Goal: Task Accomplishment & Management: Use online tool/utility

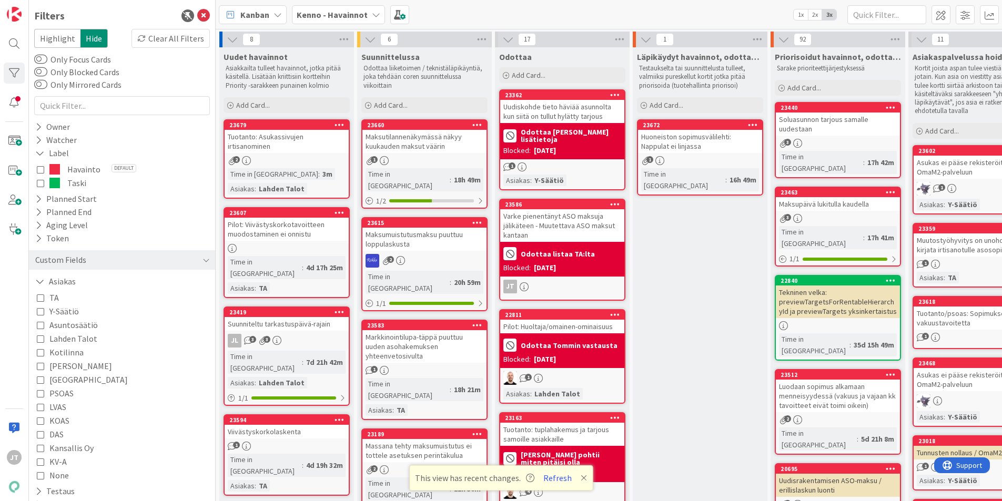
click at [198, 12] on icon at bounding box center [203, 15] width 13 height 13
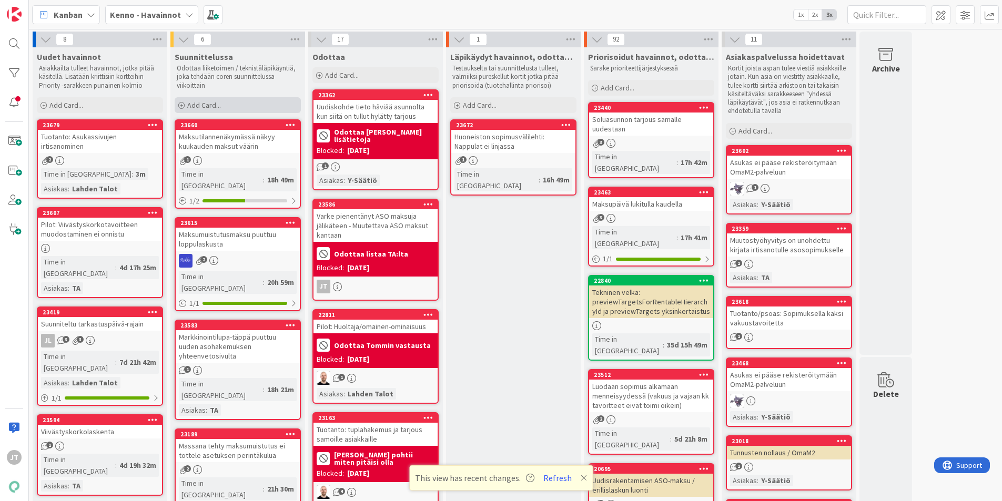
click at [216, 106] on span "Add Card..." at bounding box center [204, 104] width 34 height 9
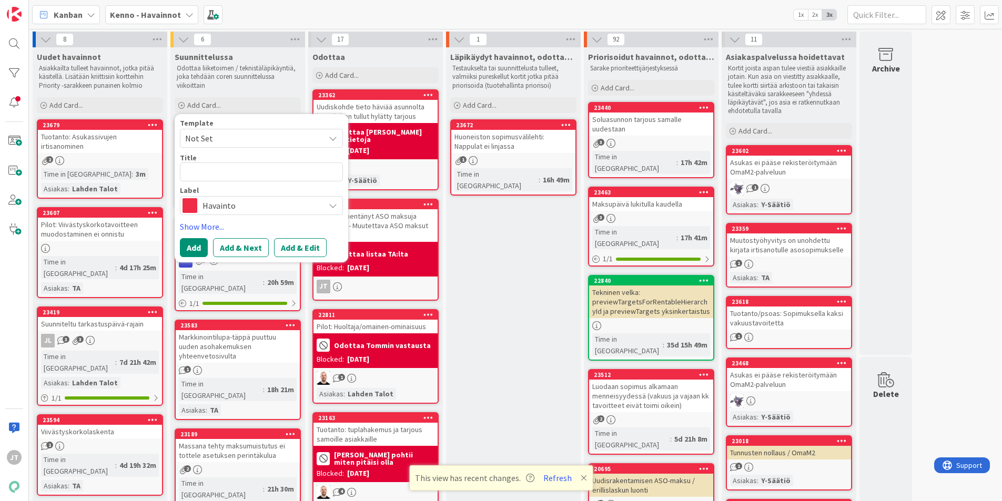
click at [256, 209] on span "Havainto" at bounding box center [260, 205] width 117 height 15
click at [250, 175] on textarea at bounding box center [261, 171] width 163 height 19
type textarea "x"
type textarea "T"
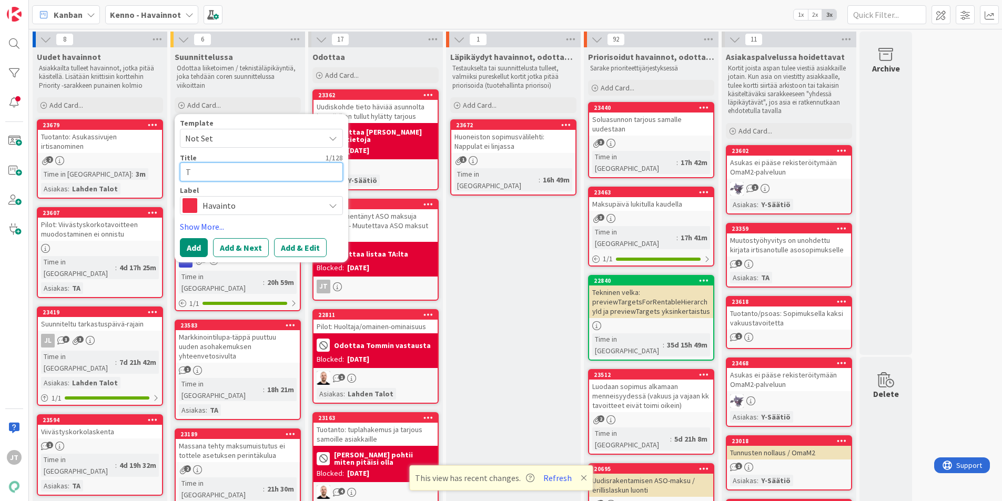
type textarea "x"
type textarea "TA"
type textarea "x"
type textarea "TA:"
type textarea "x"
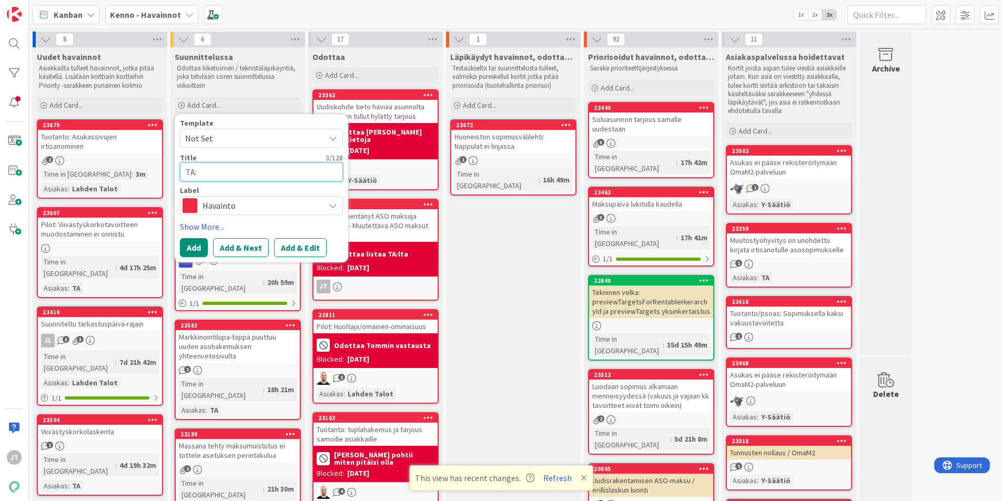
type textarea "TA:n"
type textarea "x"
type textarea "TA:n"
type textarea "x"
type textarea "TA:n k"
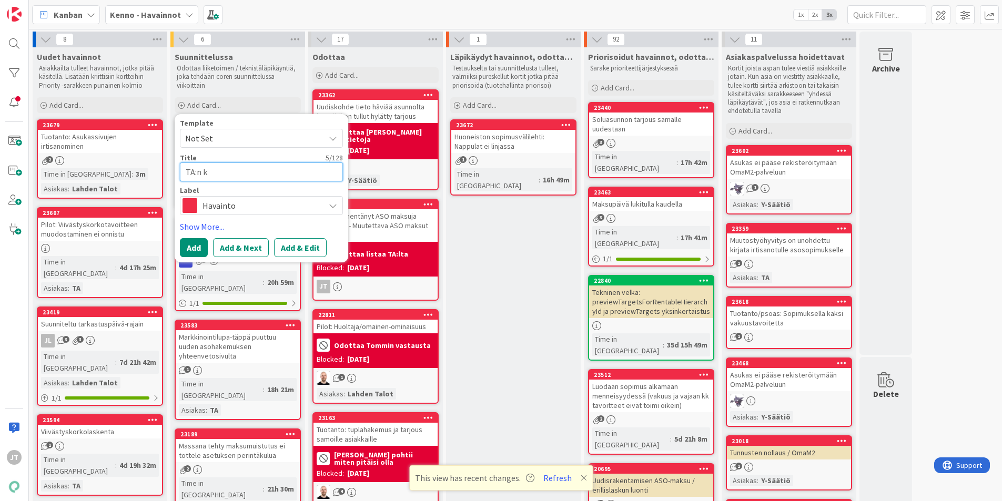
type textarea "x"
type textarea "TA:n ka"
type textarea "x"
type textarea "TA:n kai"
type textarea "x"
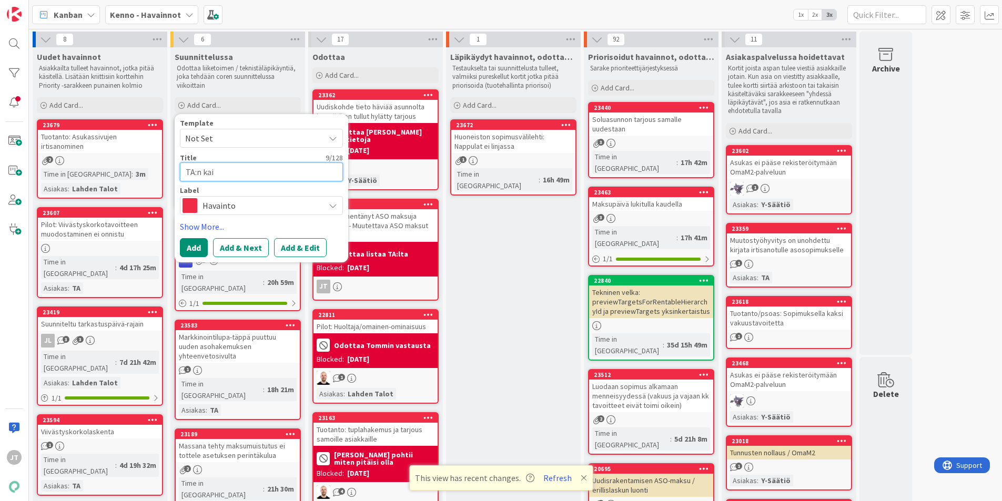
type textarea "TA:n kaik"
type textarea "x"
type textarea "TA:n kaikk"
type textarea "x"
type textarea "TA:n kaikki"
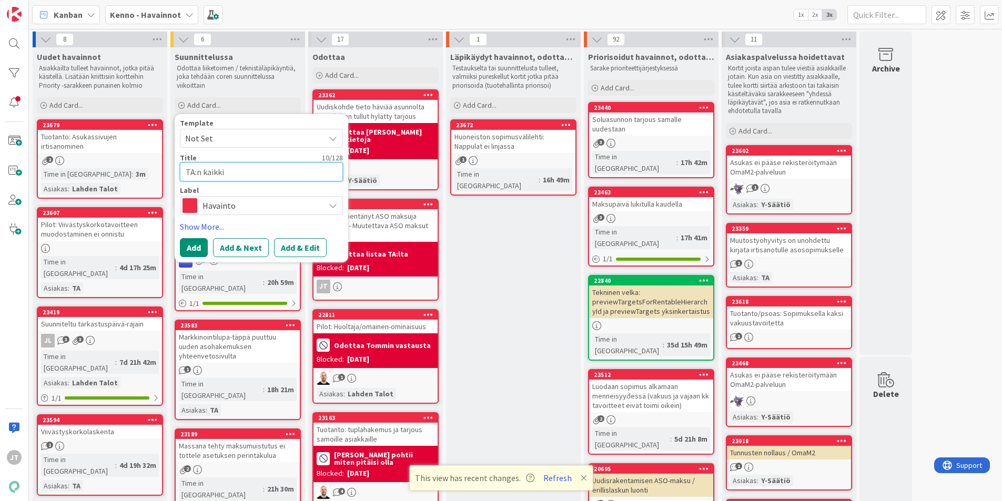
type textarea "x"
type textarea "TA:n kaikki"
paste textarea "alkavat(allekirjoitetut) ilman hakemusta tehdyt vuokra- ja aso sopimukset"
type textarea "x"
type textarea "TA:n kaikki alkavat(allekirjoitetut) ilman hakemusta tehdyt vuokra- ja aso sopi…"
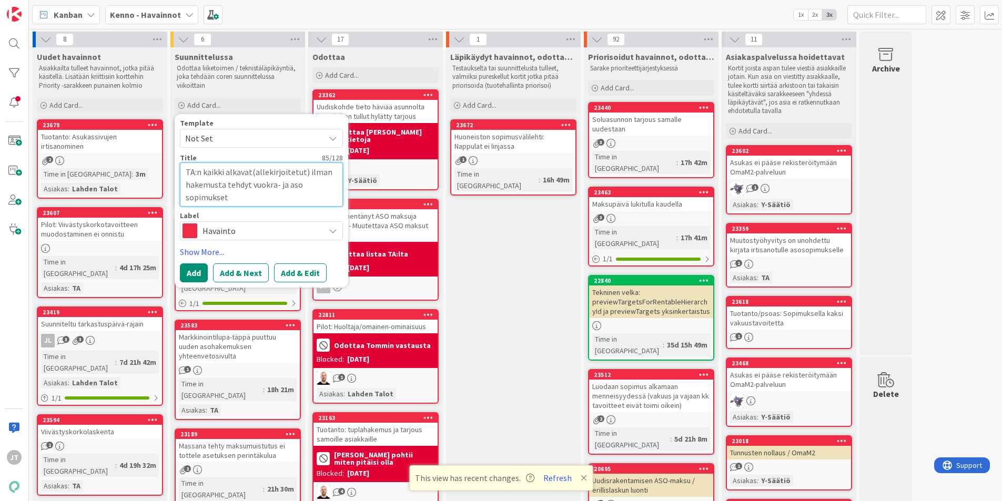
click at [186, 169] on textarea "TA:n kaikki alkavat(allekirjoitetut) ilman hakemusta tehdyt vuokra- ja aso sopi…" at bounding box center [261, 184] width 163 height 44
type textarea "x"
type textarea "KTA:n kaikki alkavat(allekirjoitetut) ilman hakemusta tehdyt vuokra- ja aso sop…"
type textarea "x"
type textarea "KaTA:n kaikki alkavat(allekirjoitetut) ilman hakemusta tehdyt vuokra- ja aso so…"
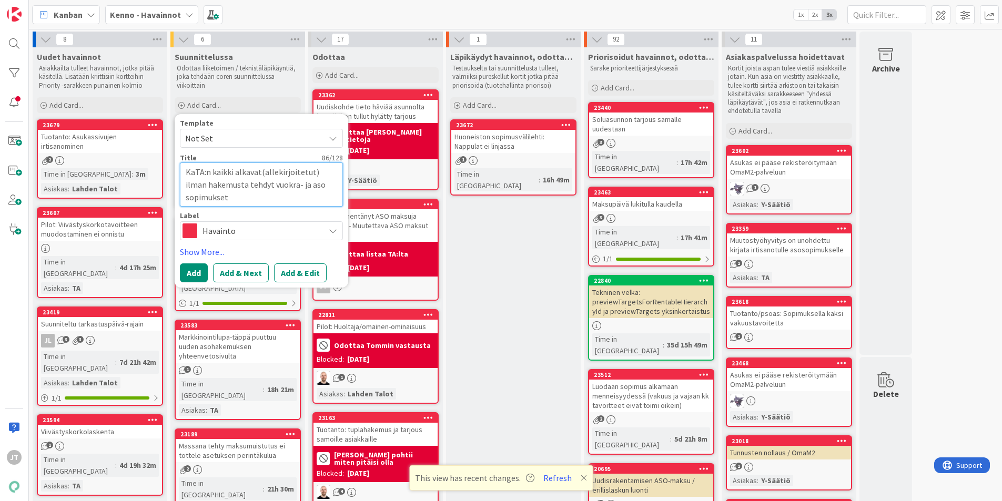
type textarea "x"
type textarea "KanTA:n kaikki alkavat(allekirjoitetut) ilman hakemusta tehdyt vuokra- ja aso s…"
type textarea "x"
type textarea "KantTA:n kaikki alkavat(allekirjoitetut) ilman hakemusta tehdyt vuokra- ja aso …"
type textarea "x"
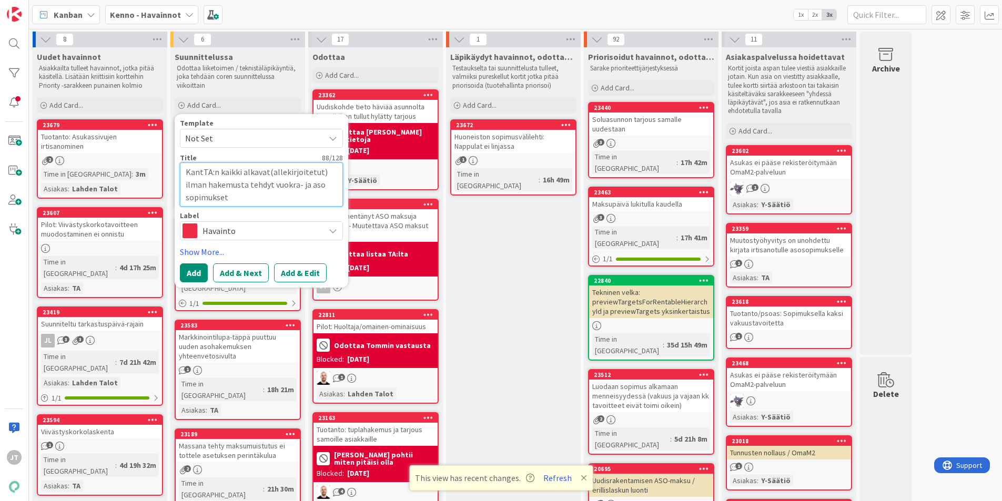
type textarea "KantaTA:n kaikki alkavat(allekirjoitetut) ilman hakemusta tehdyt vuokra- ja aso…"
type textarea "x"
type textarea "KantakTA:n kaikki alkavat(allekirjoitetut) ilman hakemusta tehdyt vuokra- ja as…"
type textarea "x"
type textarea "KantakyTA:n kaikki alkavat(allekirjoitetut) ilman hakemusta tehdyt vuokra- ja a…"
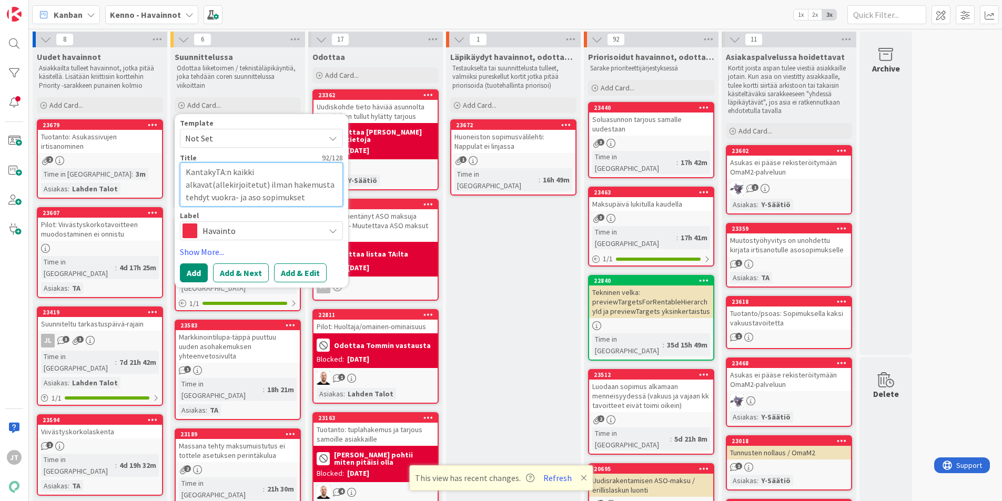
type textarea "x"
type textarea "KantakysTA:n kaikki alkavat(allekirjoitetut) ilman hakemusta tehdyt vuokra- ja …"
type textarea "x"
type textarea "KantakyseTA:n kaikki alkavat(allekirjoitetut) ilman hakemusta tehdyt vuokra- ja…"
type textarea "x"
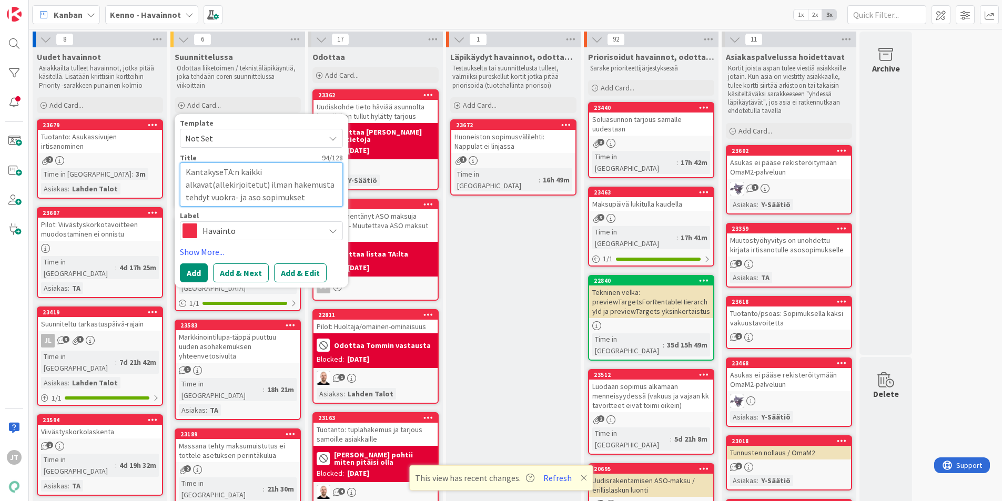
type textarea "KantakyselTA:n kaikki alkavat(allekirjoitetut) ilman hakemusta tehdyt vuokra- j…"
type textarea "x"
type textarea "KantakyselyTA:n kaikki alkavat(allekirjoitetut) ilman hakemusta tehdyt vuokra- …"
type textarea "x"
type textarea "Kantakysely:TA:n kaikki alkavat(allekirjoitetut) ilman hakemusta tehdyt vuokra-…"
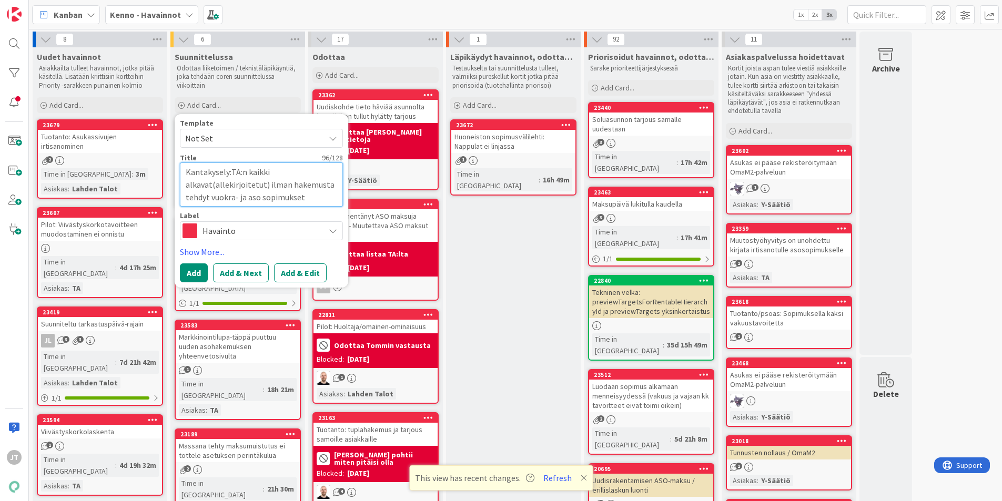
type textarea "x"
type textarea "Kantakysely: TA:n kaikki alkavat(allekirjoitetut) ilman hakemusta tehdyt vuokra…"
click at [298, 274] on button "Add & Edit" at bounding box center [300, 272] width 53 height 19
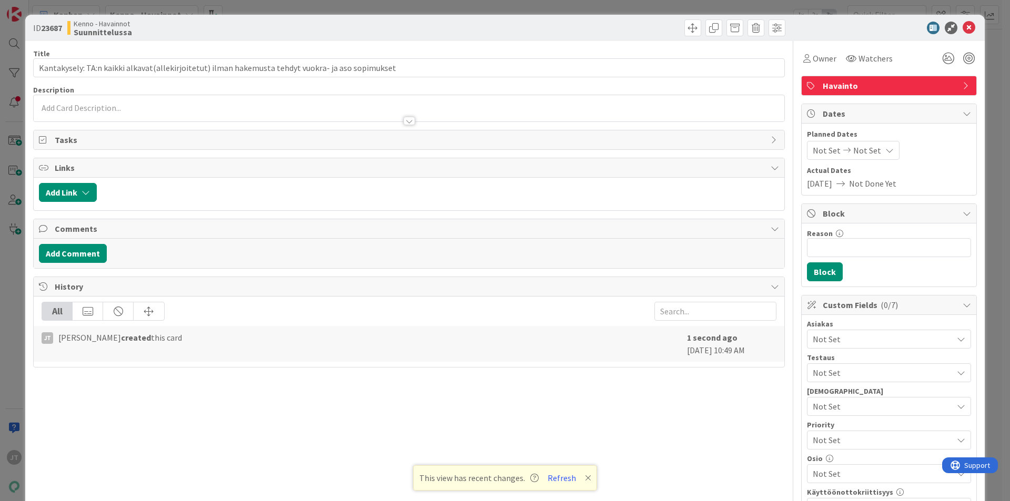
click at [82, 112] on div at bounding box center [409, 115] width 750 height 11
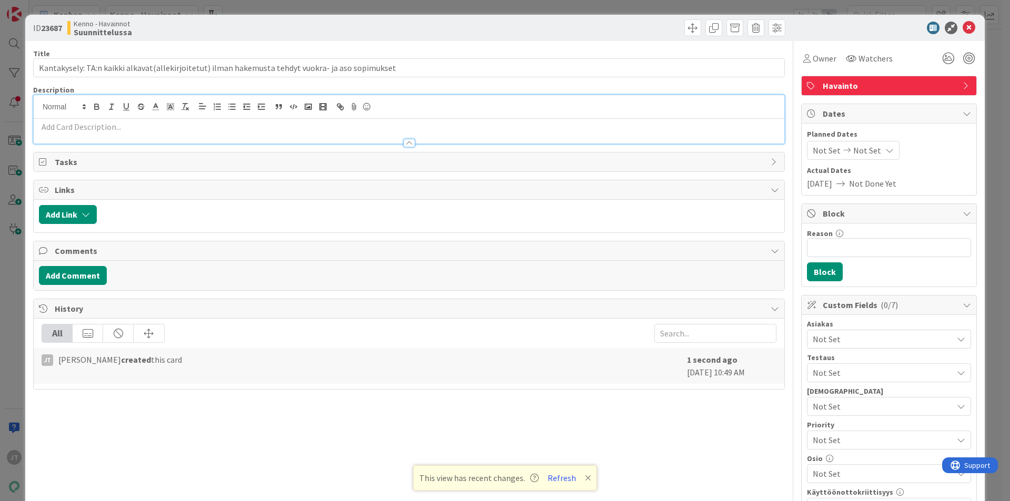
click at [93, 125] on p at bounding box center [409, 127] width 740 height 12
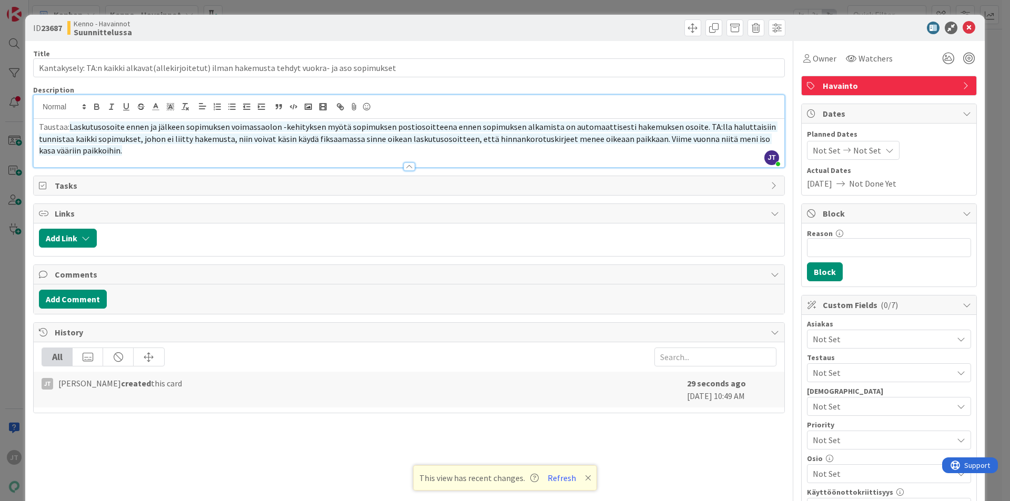
click at [107, 150] on p "Taustaa: Laskutusosoite ennen ja jälkeen sopimuksen voimassaolon -kehityksen my…" at bounding box center [409, 139] width 740 height 36
click at [69, 127] on p "Taustaa: Laskutusosoite ennen ja jälkeen sopimuksen voimassaolon -kehityksen my…" at bounding box center [409, 139] width 740 height 36
click at [101, 126] on p "Taustaa: Kennoon julkaisstaan 7.10 Laskutusosoite ennen ja jälkeen sopimuksen v…" at bounding box center [409, 139] width 740 height 36
click at [197, 127] on p "Taustaa: Kennon tuotantoy,,päristöön julkaisstaan 7.10 Laskutusosoite ennen ja …" at bounding box center [409, 139] width 740 height 36
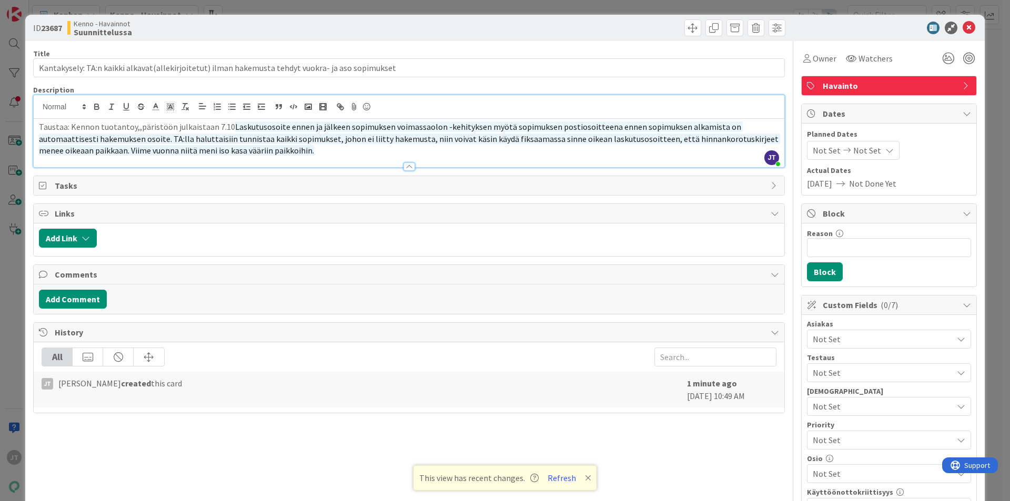
click at [228, 126] on p "Taustaa: Kennon tuotantoy,,päristöön julkaistaan 7.10 Laskutusosoite ennen ja j…" at bounding box center [409, 139] width 740 height 36
click at [231, 127] on span "Laskutusosoite ennen ja jälkeen sopimuksen voimassaolon -kehityksen myötä sopim…" at bounding box center [409, 138] width 741 height 34
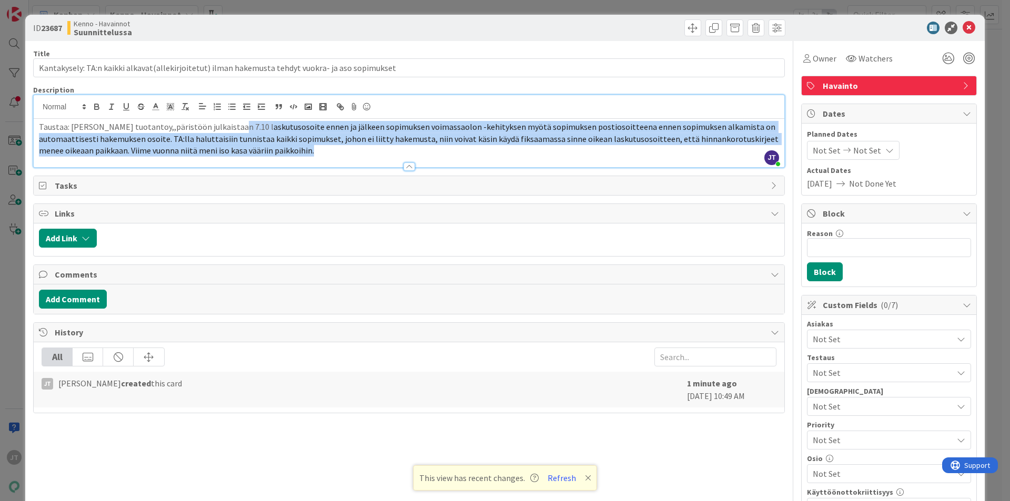
drag, startPoint x: 229, startPoint y: 127, endPoint x: 332, endPoint y: 154, distance: 106.5
click at [332, 154] on p "Taustaa: Kennon tuotantoy,,päristöön julkaistaan 7.10 l askutusosoite ennen ja …" at bounding box center [409, 139] width 740 height 36
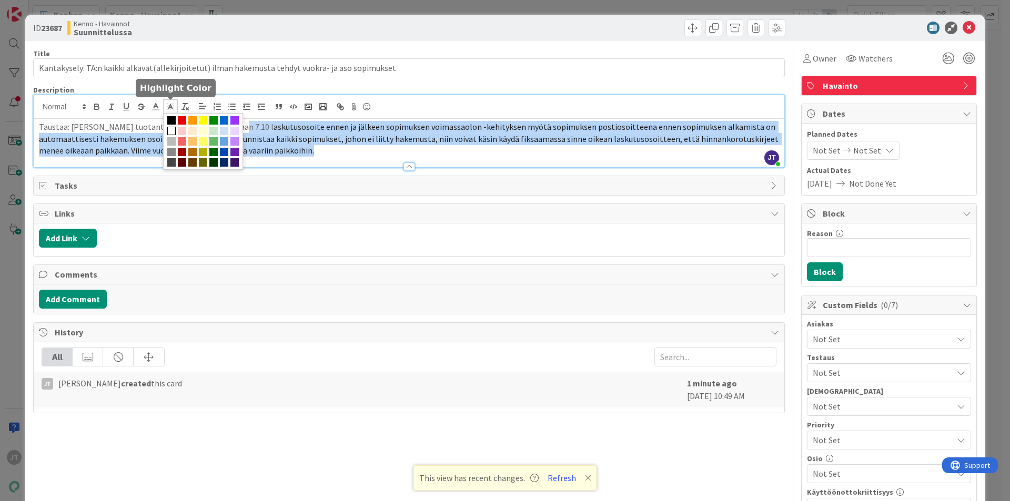
click at [171, 106] on polyline at bounding box center [171, 107] width 4 height 4
click at [173, 128] on span at bounding box center [171, 131] width 8 height 8
click at [311, 143] on span "askutusosoite ennen ja jälkeen sopimuksen voimassaolon -kehityksen myötä sopimu…" at bounding box center [409, 138] width 741 height 34
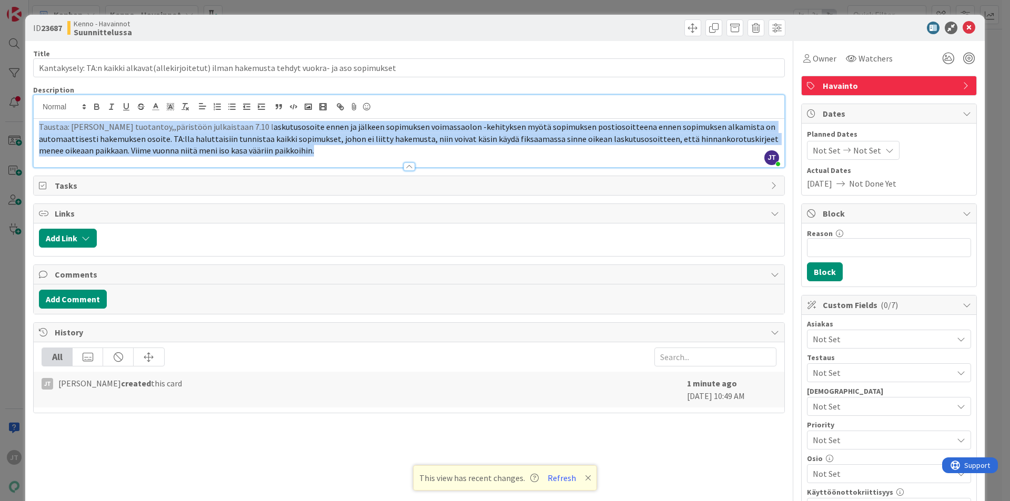
drag, startPoint x: 322, startPoint y: 149, endPoint x: 37, endPoint y: 126, distance: 286.4
click at [37, 126] on div "Taustaa: Kennon tuotantoy,,päristöön julkaistaan 7.10 l askutusosoite ennen ja …" at bounding box center [409, 143] width 750 height 48
click at [155, 106] on polyline at bounding box center [156, 106] width 4 height 4
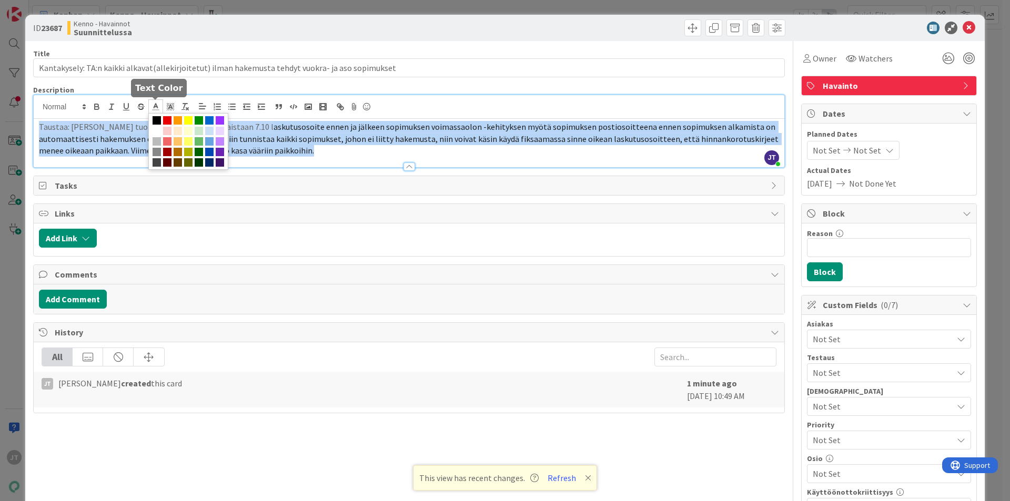
click at [156, 119] on span at bounding box center [156, 120] width 8 height 8
click at [155, 121] on span at bounding box center [156, 120] width 8 height 8
click at [172, 108] on icon at bounding box center [170, 106] width 9 height 9
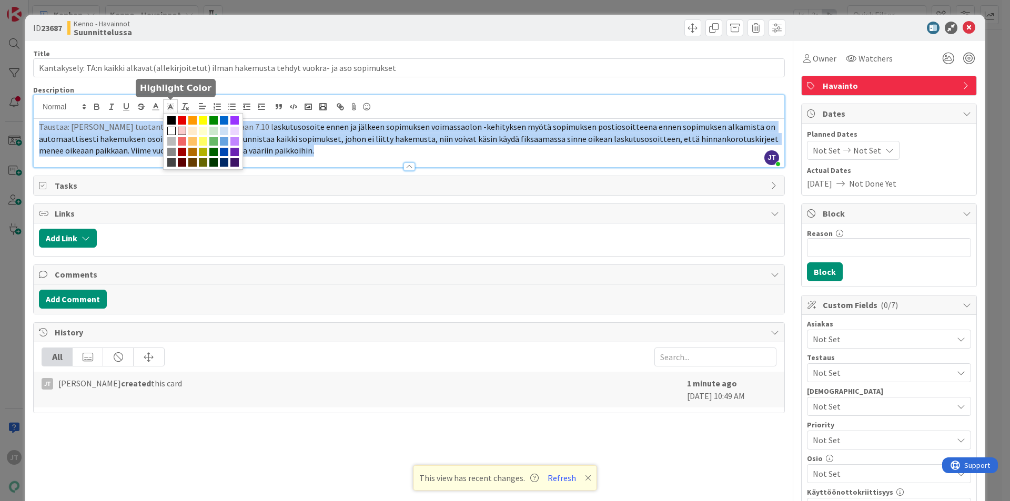
click at [185, 131] on span at bounding box center [182, 131] width 8 height 8
click at [172, 107] on icon at bounding box center [170, 106] width 9 height 9
click at [173, 131] on span at bounding box center [171, 131] width 8 height 8
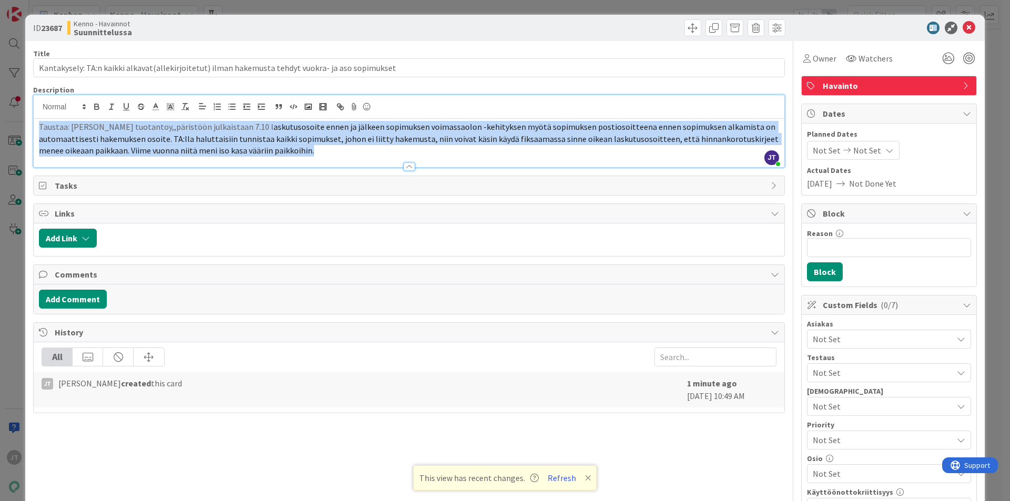
click at [298, 148] on span "askutusosoite ennen ja jälkeen sopimuksen voimassaolon -kehityksen myötä sopimu…" at bounding box center [409, 138] width 741 height 34
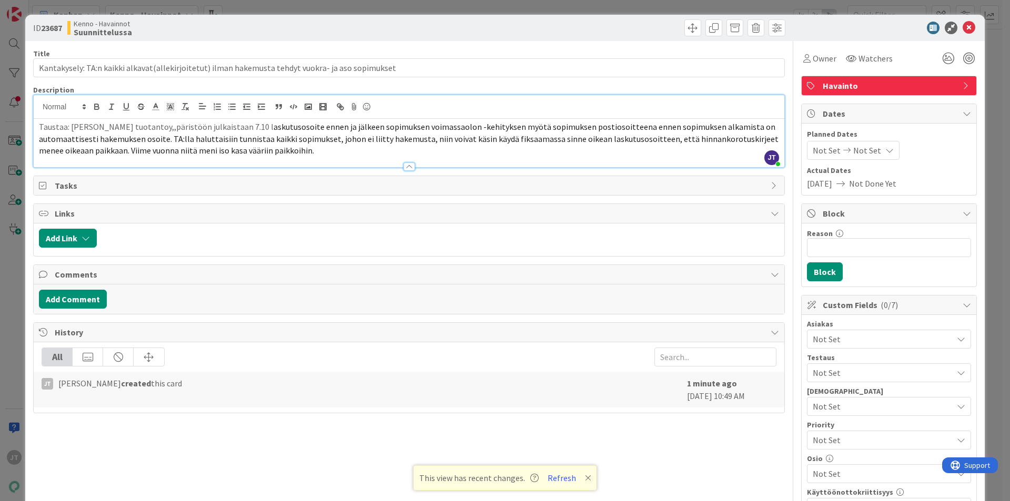
click at [340, 153] on p "Taustaa: Kennon tuotantoy,,päristöön julkaistaan 7.10 l askutusosoite ennen ja …" at bounding box center [409, 139] width 740 height 36
click at [137, 126] on p "Taustaa: Kennon tuotantoy,,päristöön julkaistaan 7.10 l askutusosoite ennen ja …" at bounding box center [409, 139] width 740 height 36
click at [175, 126] on p "Taustaa: Kennon tuotantoympäristöön julkaistaan 7.10 l askutusosoite ennen ja j…" at bounding box center [409, 139] width 740 height 36
click at [222, 129] on p "Taustaa: Kennon tuotantoympäristöön tehdää julkaistaan 7.10 l askutusosoite enn…" at bounding box center [409, 139] width 740 height 36
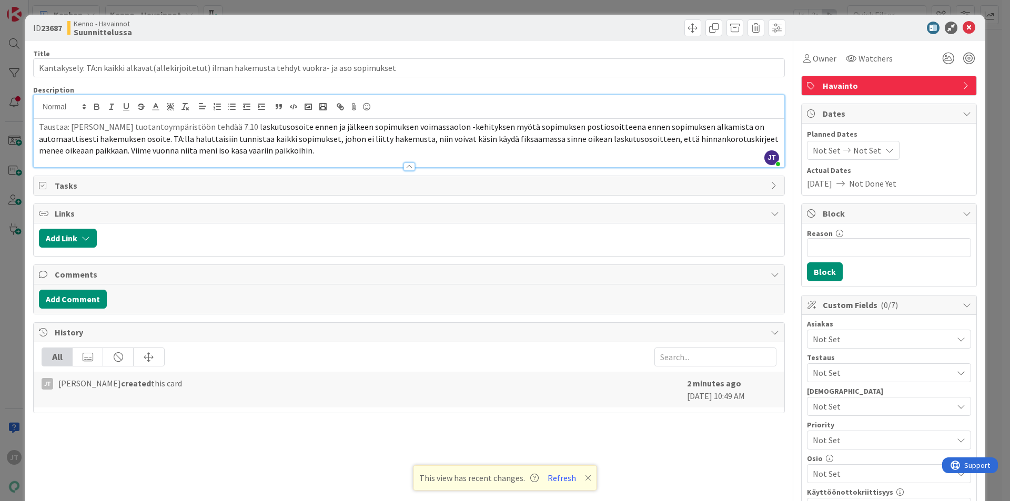
click at [217, 124] on p "Taustaa: Kennon tuotantoympäristöön tehdää 7.10 l askutusosoite ennen ja jälkee…" at bounding box center [409, 139] width 740 height 36
click at [555, 126] on span "askutusosoite ennen ja jälkeen sopimuksen voimassaolon -kehityksen myötä sopimu…" at bounding box center [408, 138] width 739 height 34
click at [557, 126] on span "askutusosoite ennen ja jälkeen sopimuksen voimassaolon -kehityksen myötä sopimu…" at bounding box center [408, 138] width 739 height 34
click at [463, 138] on span "askutusosoite ennen ja jälkeen sopimuksen voimassaolon -kehityksen. Tämän myötä…" at bounding box center [408, 138] width 739 height 34
click at [465, 147] on p "Taustaa: Kennon tuotantoympäristöön tehdää 7.10 julkaisu, joka sisältää mm. l a…" at bounding box center [409, 139] width 740 height 36
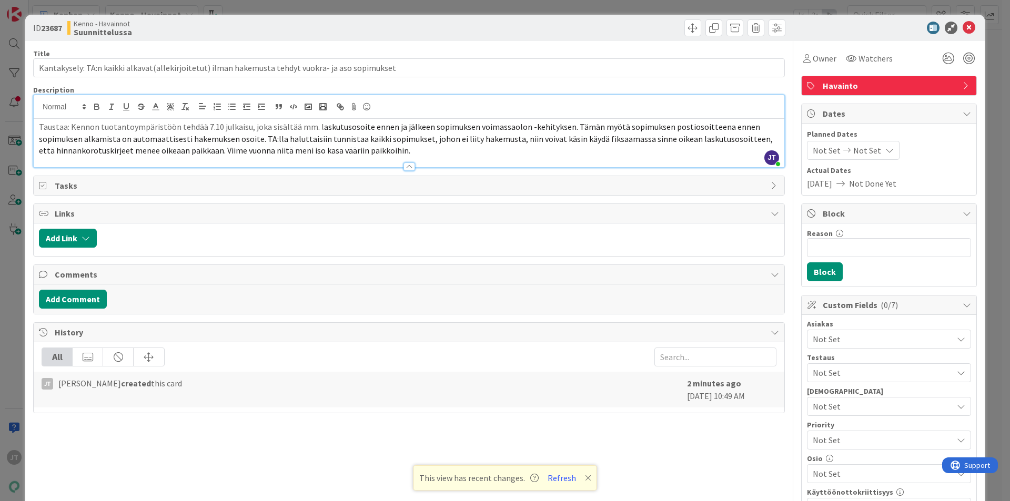
click at [525, 140] on span "askutusosoite ennen ja jälkeen sopimuksen voimassaolon -kehityksen. Tämän myötä…" at bounding box center [406, 138] width 735 height 34
drag, startPoint x: 600, startPoint y: 137, endPoint x: 608, endPoint y: 140, distance: 9.2
click at [608, 140] on span "askutusosoite ennen ja jälkeen sopimuksen voimassaolon -kehityksen. Tämän myötä…" at bounding box center [409, 138] width 741 height 34
click at [730, 138] on span "askutusosoite ennen ja jälkeen sopimuksen voimassaolon -kehityksen. Tämän myötä…" at bounding box center [409, 138] width 741 height 34
click at [94, 150] on span "askutusosoite ennen ja jälkeen sopimuksen voimassaolon -kehityksen. Tämän myötä…" at bounding box center [400, 138] width 722 height 34
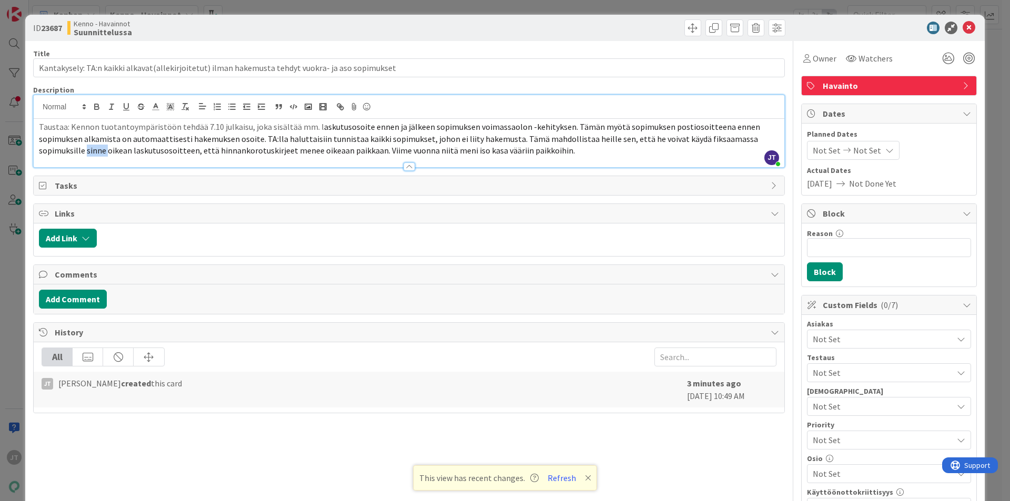
click at [94, 150] on span "askutusosoite ennen ja jälkeen sopimuksen voimassaolon -kehityksen. Tämän myötä…" at bounding box center [400, 138] width 722 height 34
click at [174, 150] on span "askutusosoite ennen ja jälkeen sopimuksen voimassaolon -kehityksen. Tämän myötä…" at bounding box center [400, 138] width 722 height 34
click at [369, 151] on span "askutusosoite ennen ja jälkeen sopimuksen voimassaolon -kehityksen. Tämän myötä…" at bounding box center [400, 138] width 722 height 34
click at [445, 149] on span "askutusosoite ennen ja jälkeen sopimuksen voimassaolon -kehityksen. Tämän myötä…" at bounding box center [400, 138] width 722 height 34
click at [197, 124] on p "Taustaa: Kennon tuotantoympäristöön tehdää 7.10 julkaisu, joka sisältää mm. l a…" at bounding box center [409, 139] width 740 height 36
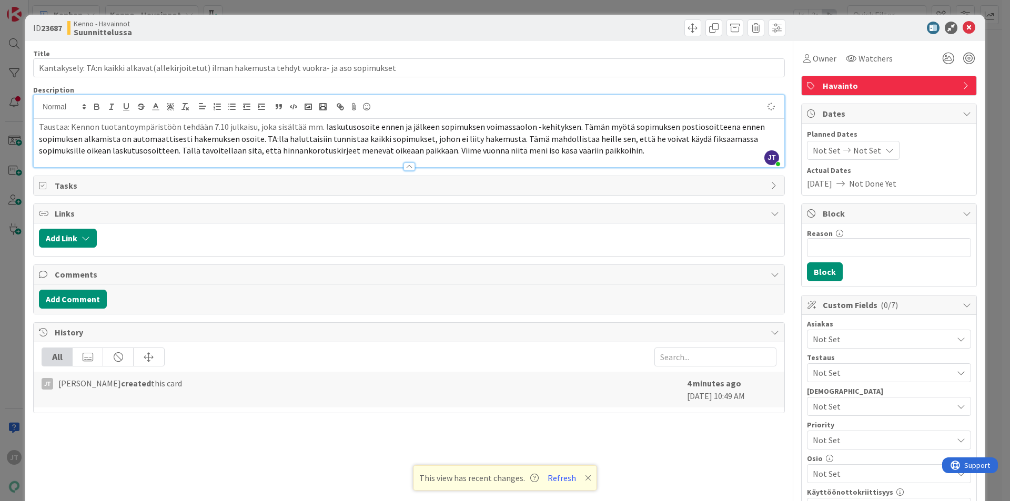
click at [444, 152] on span "askutusosoite ennen ja jälkeen sopimuksen voimassaolon -kehityksen. Tämän myötä…" at bounding box center [402, 138] width 727 height 34
click at [659, 156] on p "Taustaa: Kennon tuotantoympäristöön tehdään 7.10 julkaisu, joka sisältää mm. l …" at bounding box center [409, 139] width 740 height 36
drag, startPoint x: 650, startPoint y: 151, endPoint x: 444, endPoint y: 156, distance: 205.6
click at [444, 156] on p "Taustaa: Kennon tuotantoympäristöön tehdään 7.10 julkaisu, joka sisältää mm. l …" at bounding box center [409, 139] width 740 height 36
click at [492, 146] on p "Taustaa: Kennon tuotantoympäristöön tehdään 7.10 julkaisu, joka sisältää mm. l …" at bounding box center [409, 139] width 740 height 36
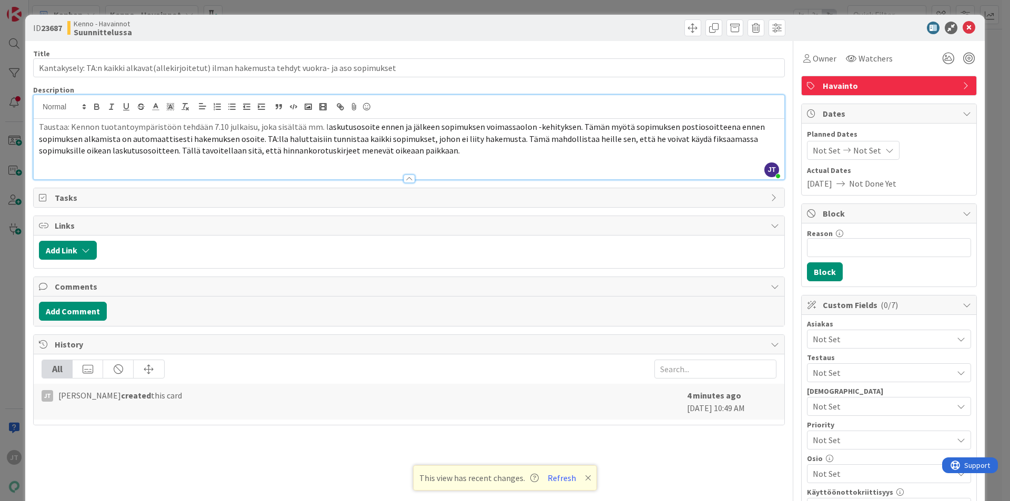
click at [445, 146] on p "Taustaa: Kennon tuotantoympäristöön tehdään 7.10 julkaisu, joka sisältää mm. l …" at bounding box center [409, 139] width 740 height 36
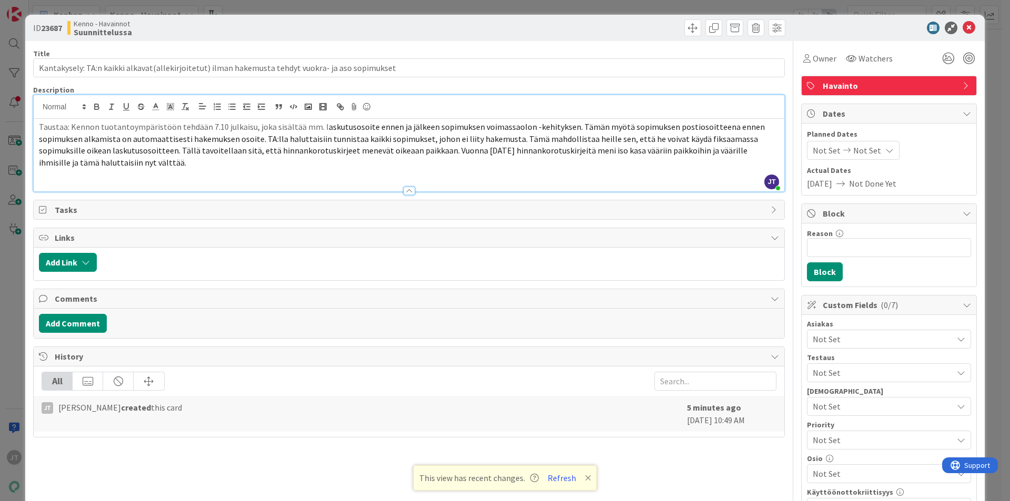
click at [443, 151] on span "askutusosoite ennen ja jälkeen sopimuksen voimassaolon -kehityksen. Tämän myötä…" at bounding box center [402, 144] width 727 height 46
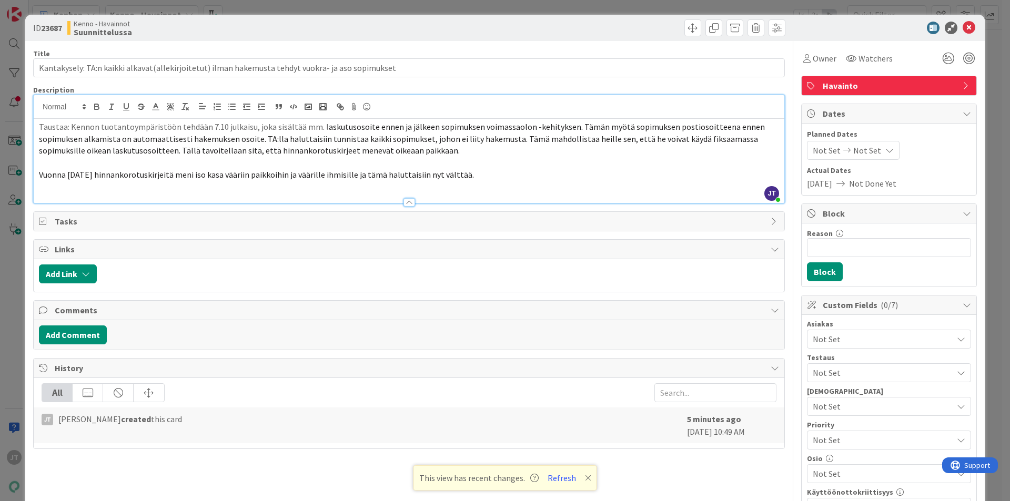
click at [480, 177] on p "Vuonna 2024 hinnankorotuskirjeitä meni iso kasa vääriin paikkoihin ja väärille …" at bounding box center [409, 175] width 740 height 12
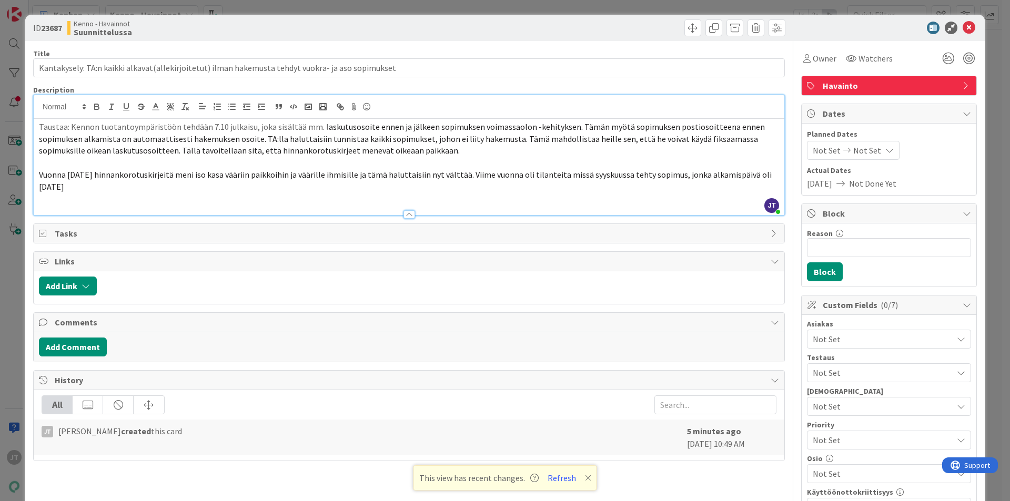
click at [605, 177] on span "Vuonna 2024 hinnankorotuskirjeitä meni iso kasa vääriin paikkoihin ja väärille …" at bounding box center [406, 180] width 734 height 23
click at [83, 184] on p "Vuonna 2024 hinnankorotuskirjeitä meni iso kasa vääriin paikkoihin ja väärille …" at bounding box center [409, 181] width 740 height 24
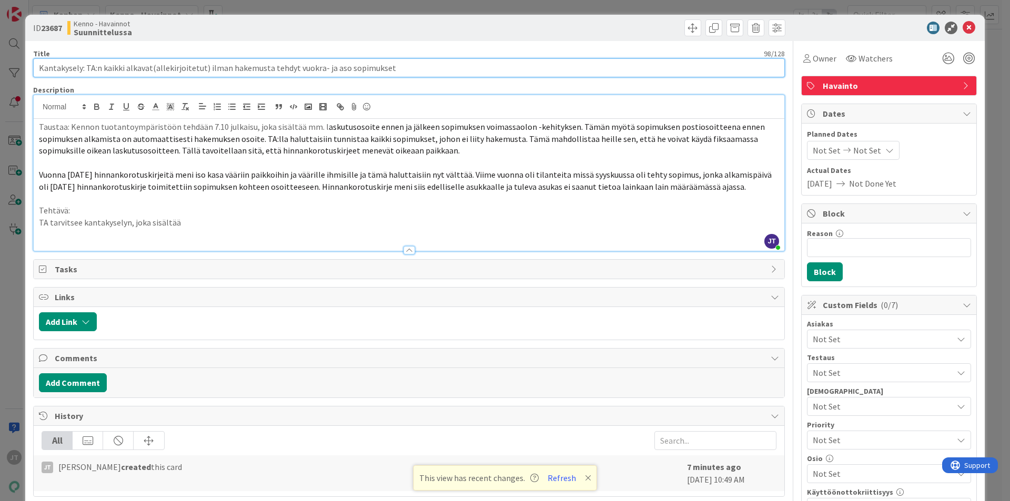
drag, startPoint x: 101, startPoint y: 67, endPoint x: 494, endPoint y: 96, distance: 393.3
click at [494, 96] on div "Title 98 / 128 Kantakysely: TA:n kaikki alkavat(allekirjoitetut) ilman hakemust…" at bounding box center [408, 399] width 751 height 717
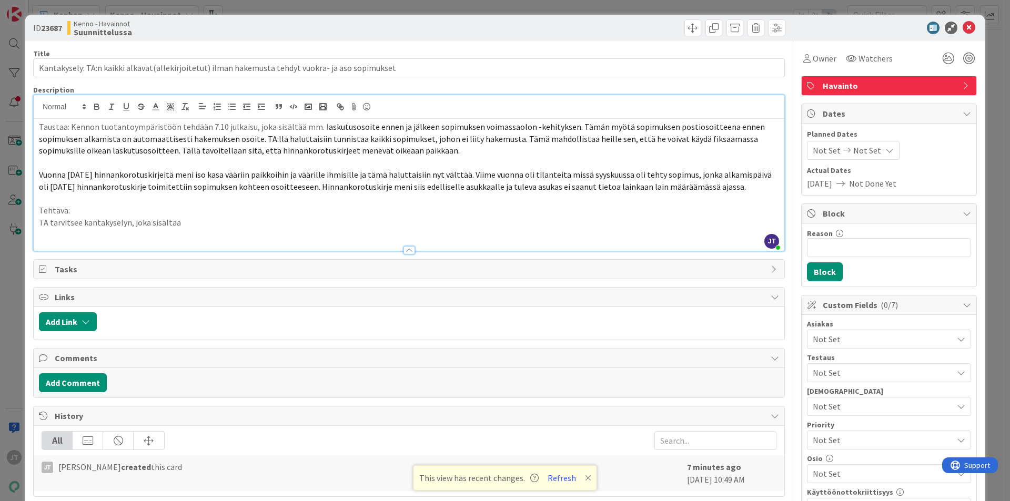
click at [239, 225] on p "TA tarvitsee kantakyselyn, joka sisältää" at bounding box center [409, 223] width 740 height 12
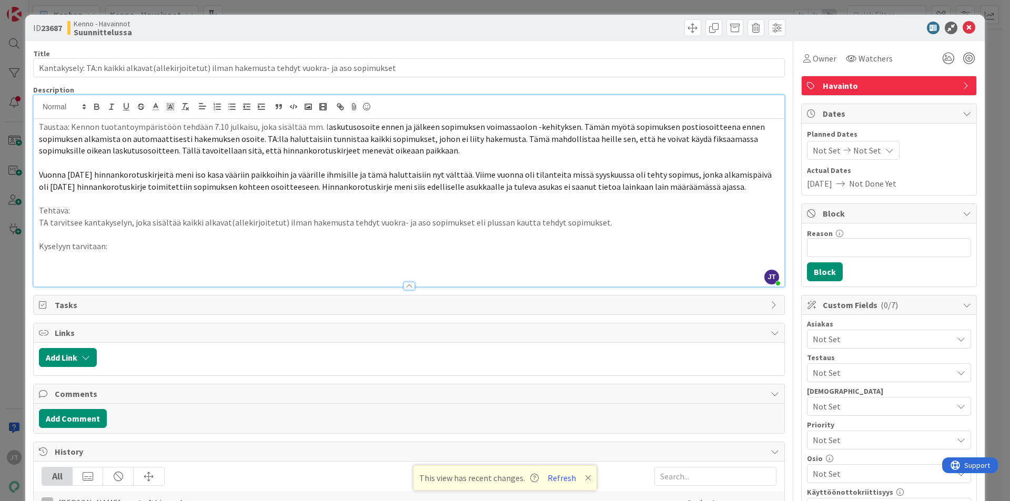
click at [103, 265] on p at bounding box center [409, 270] width 740 height 12
click at [103, 262] on p at bounding box center [409, 258] width 740 height 12
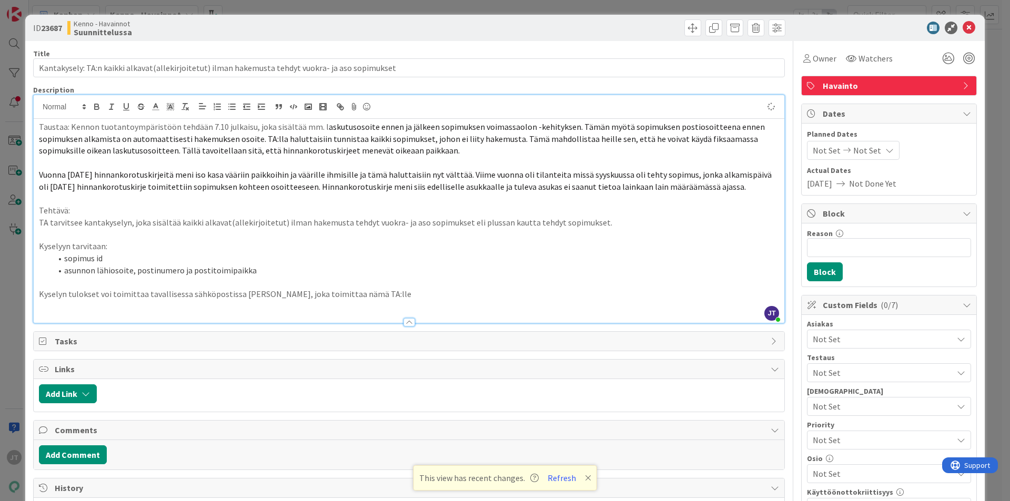
click at [277, 294] on p "Kyselyn tulokset voi toimittaa tavallisessa sähköpostissa Joonakselle, joka toi…" at bounding box center [409, 294] width 740 height 12
click at [281, 294] on p "Kyselyn tulokset voi toimittaa tavallisessa sähköpostissa Joonakselle, joka toi…" at bounding box center [409, 294] width 740 height 12
drag, startPoint x: 534, startPoint y: 283, endPoint x: 480, endPoint y: 287, distance: 54.8
click at [533, 284] on p at bounding box center [409, 282] width 740 height 12
click at [371, 291] on p "Kyselyn tulokset voi toimittaa tavallisessa sähköpostissa Joonakselle (joonas.t…" at bounding box center [409, 294] width 740 height 12
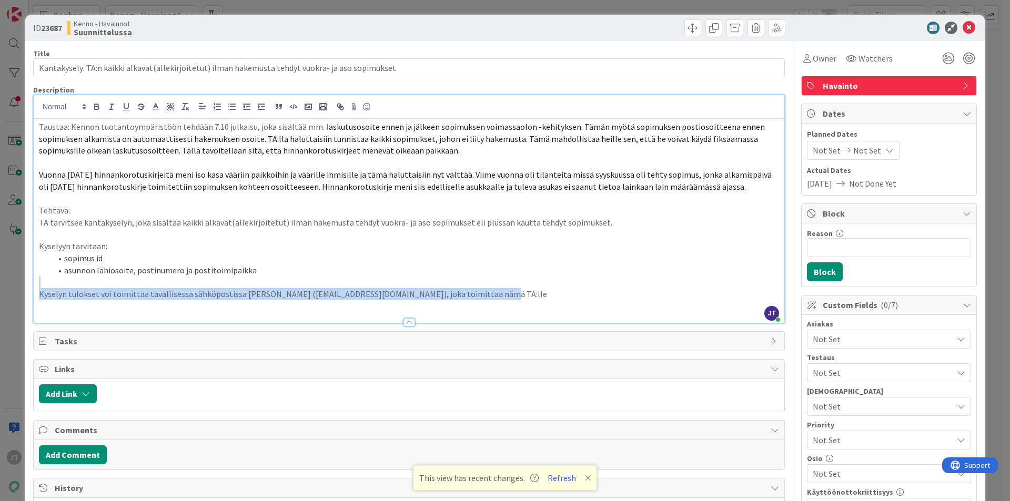
click at [501, 288] on div "Taustaa: Kennon tuotantoympäristöön tehdään 7.10 julkaisu, joka sisältää mm. l …" at bounding box center [409, 221] width 750 height 204
click at [501, 288] on p at bounding box center [409, 282] width 740 height 12
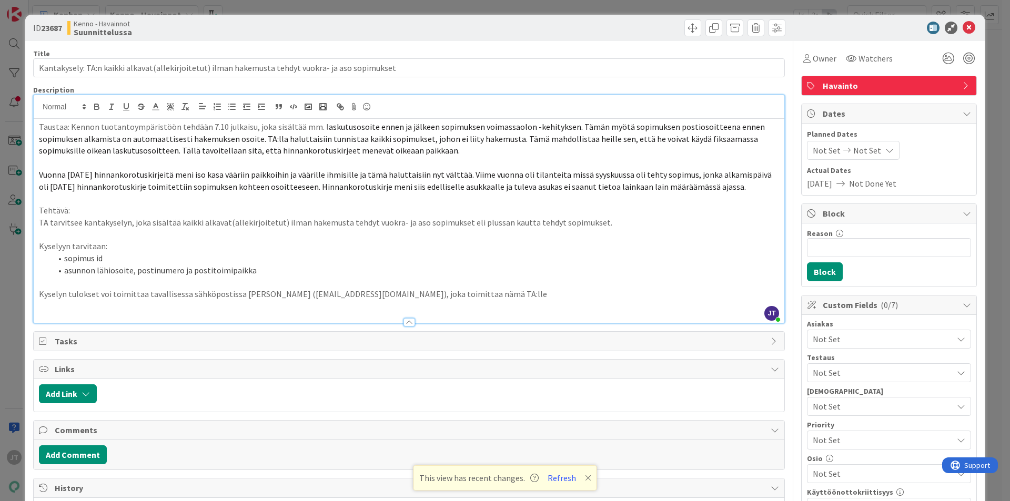
click at [491, 293] on p "Kyselyn tulokset voi toimittaa tavallisessa sähköpostissa Joonakselle (joonas.t…" at bounding box center [409, 294] width 740 height 12
click at [522, 295] on p "Kyselyn tulokset voi toimittaa tavallisessa sähköpostissa Joonakselle (joonas.t…" at bounding box center [409, 294] width 740 height 12
click at [526, 295] on p "Kyselyn tulokset voi toimittaa tavallisessa sähköpostissa Joonakselle (joonas.t…" at bounding box center [409, 294] width 740 height 12
click at [572, 294] on p "Kyselyn tulokset voi toimittaa tavallisessa sähköpostissa Joonakselle (joonas.t…" at bounding box center [409, 294] width 740 height 12
click at [515, 274] on li "asunnon lähiosoite, postinumero ja postitoimipaikka" at bounding box center [415, 270] width 727 height 12
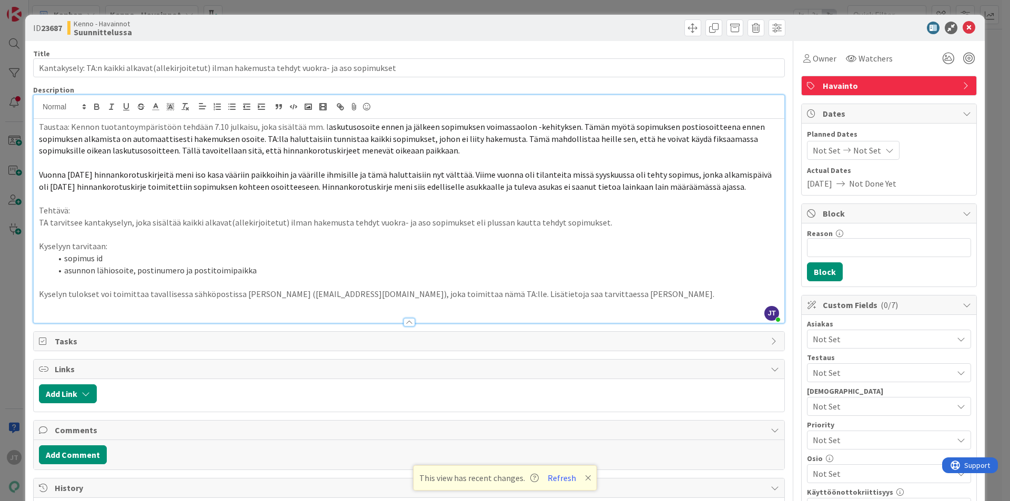
click at [512, 248] on p "Kyselyyn tarvitaan:" at bounding box center [409, 246] width 740 height 12
click at [517, 212] on p "Tehtävä:" at bounding box center [409, 211] width 740 height 12
click at [437, 180] on p "Vuonna 2024 hinnankorotuskirjeitä meni iso kasa vääriin paikkoihin ja väärille …" at bounding box center [409, 181] width 740 height 24
click at [449, 185] on span "Vuonna 2024 hinnankorotuskirjeitä meni iso kasa vääriin paikkoihin ja väärille …" at bounding box center [406, 180] width 734 height 23
click at [962, 28] on icon at bounding box center [968, 28] width 13 height 13
